Goal: Task Accomplishment & Management: Manage account settings

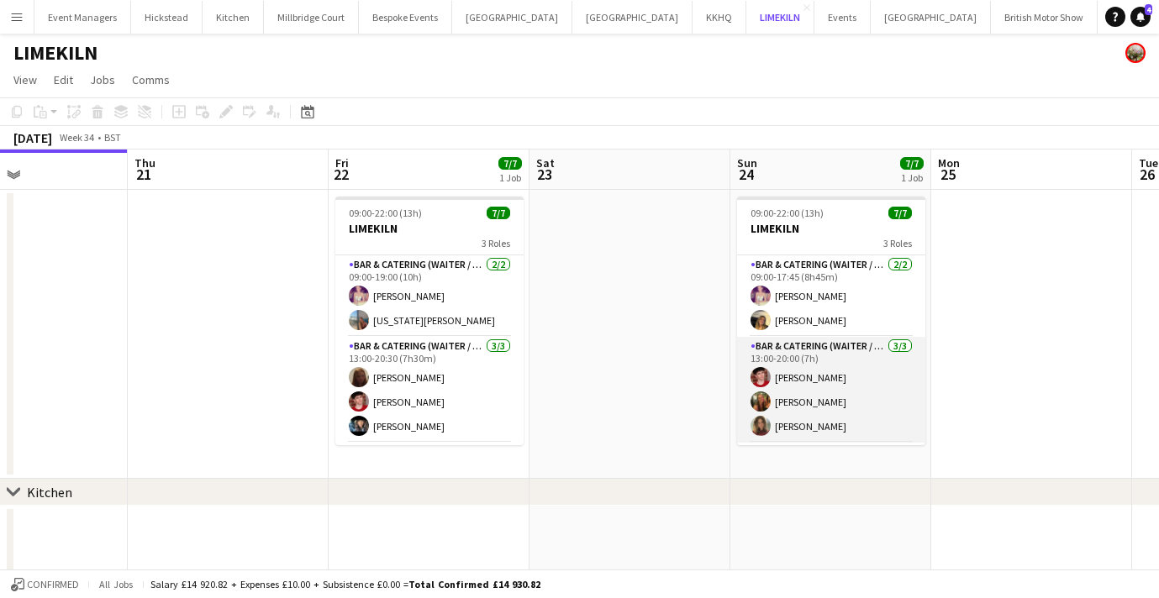
scroll to position [79, 0]
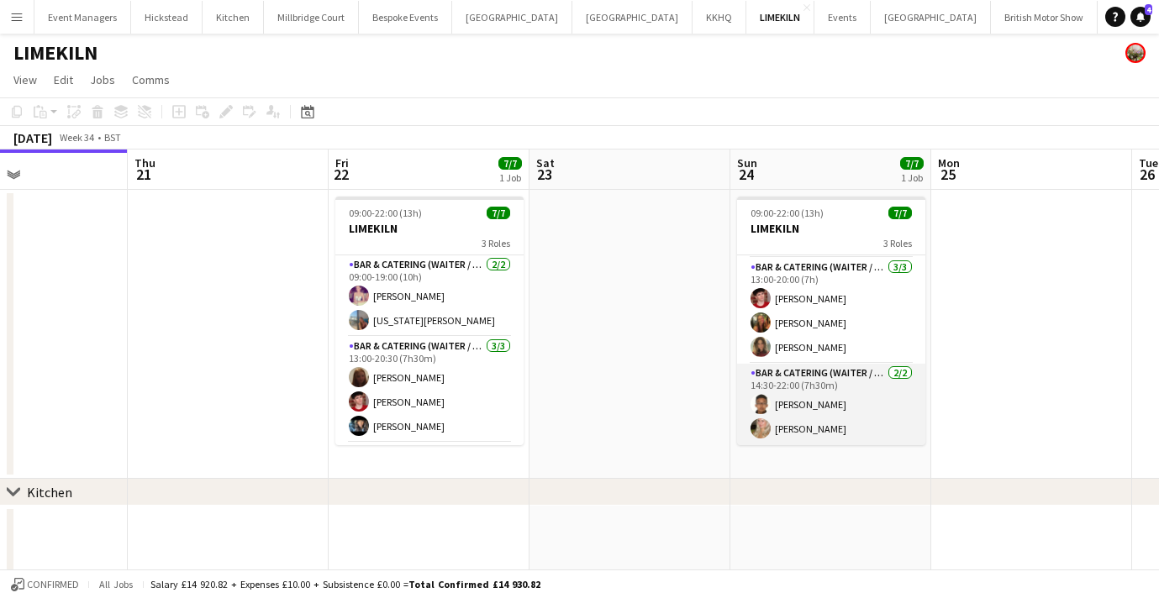
click at [827, 437] on app-card-role "Bar & Catering (Waiter / waitress) [DATE] 14:30-22:00 (7h30m) [PERSON_NAME] [PE…" at bounding box center [831, 405] width 188 height 82
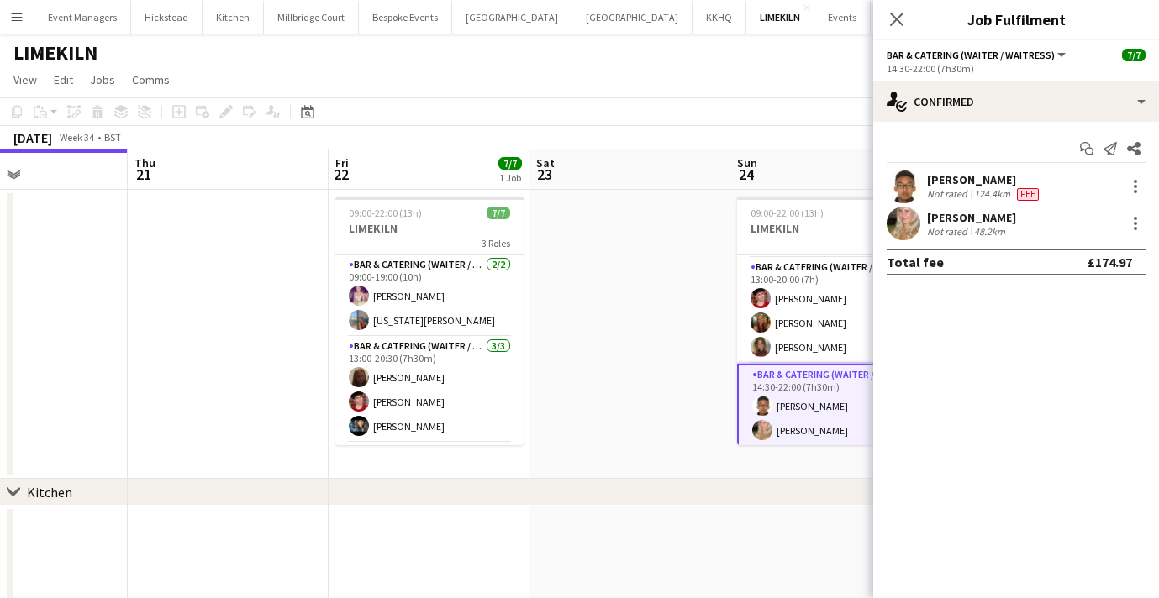
click at [890, 188] on app-user-avatar at bounding box center [904, 187] width 34 height 34
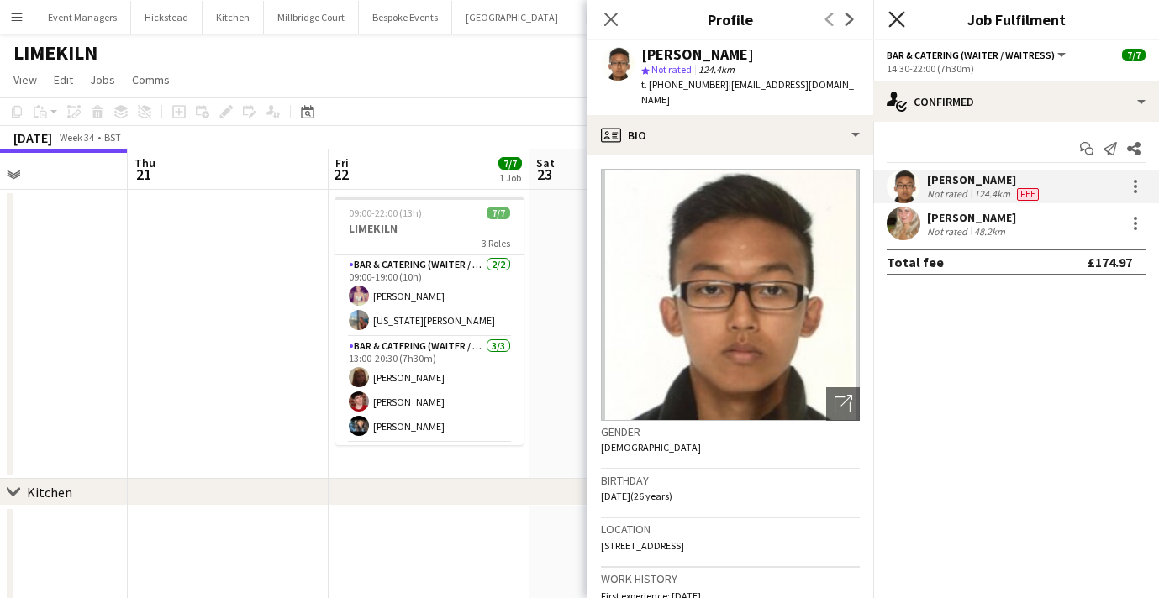
click at [893, 24] on icon "Close pop-in" at bounding box center [896, 19] width 16 height 16
